Goal: Find specific page/section: Find specific page/section

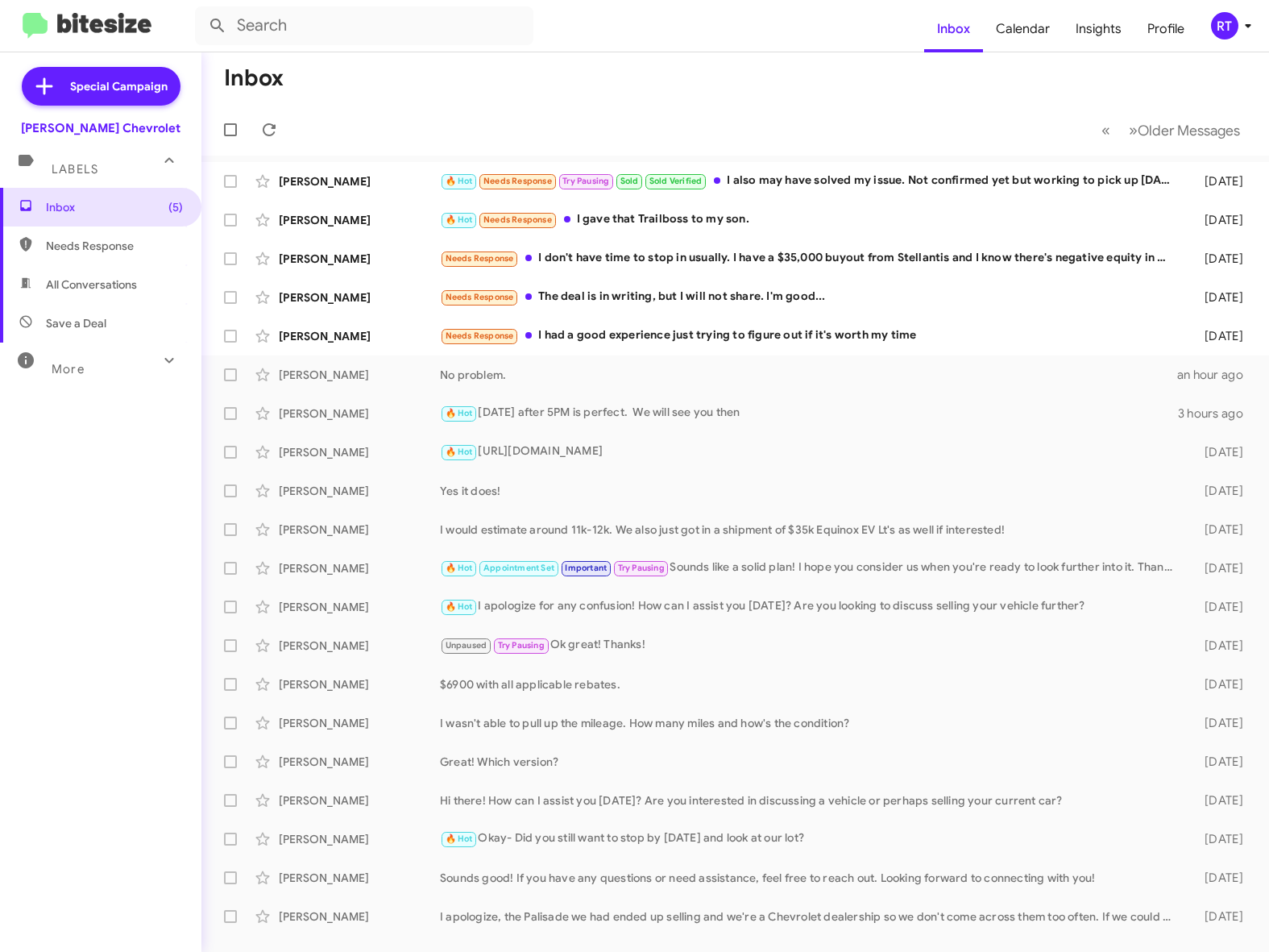
click at [80, 292] on span "All Conversations" at bounding box center [91, 284] width 91 height 16
type input "in:all-conversations"
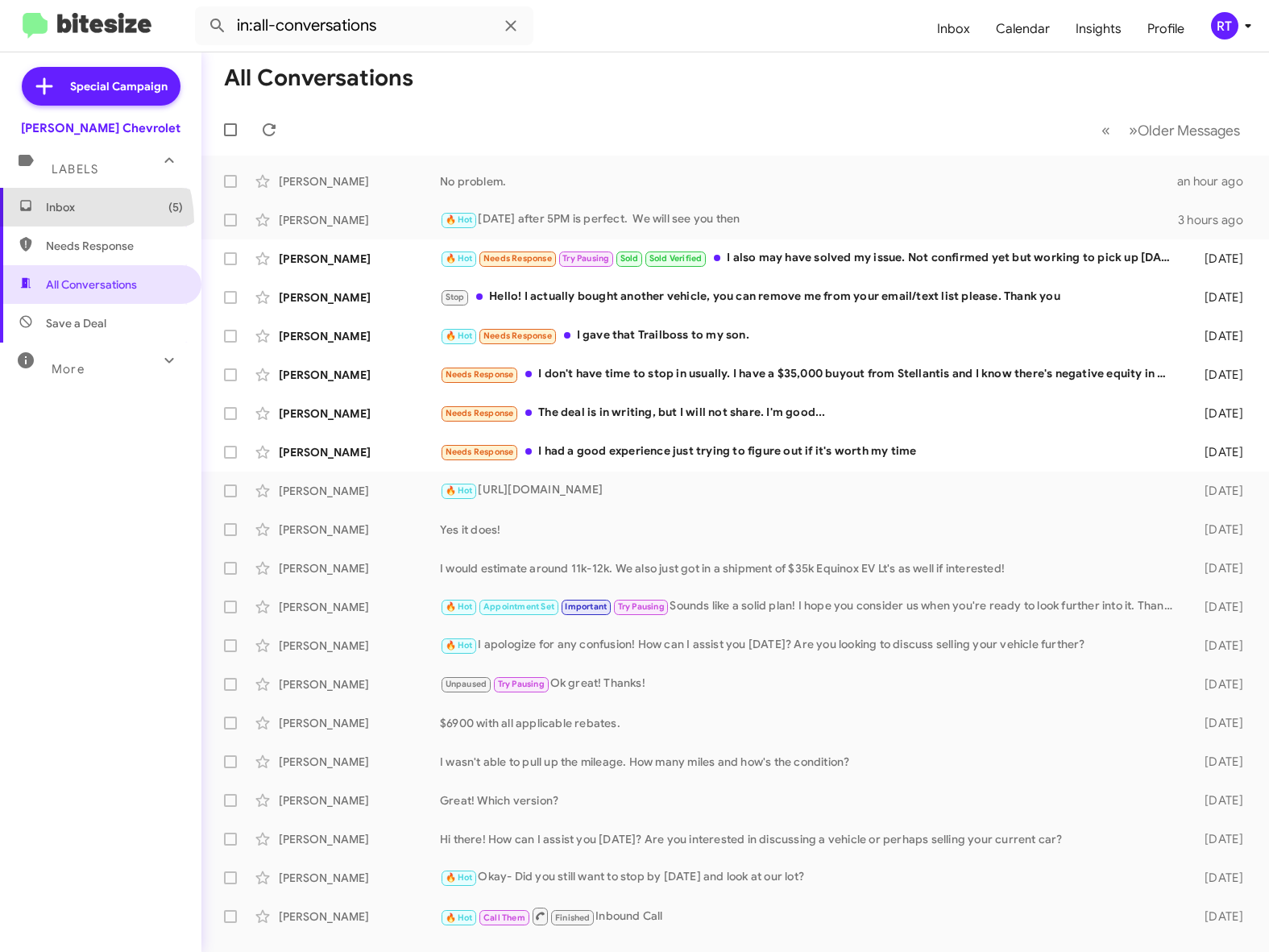
click at [57, 221] on span "Inbox (5)" at bounding box center [100, 207] width 201 height 39
